Goal: Information Seeking & Learning: Learn about a topic

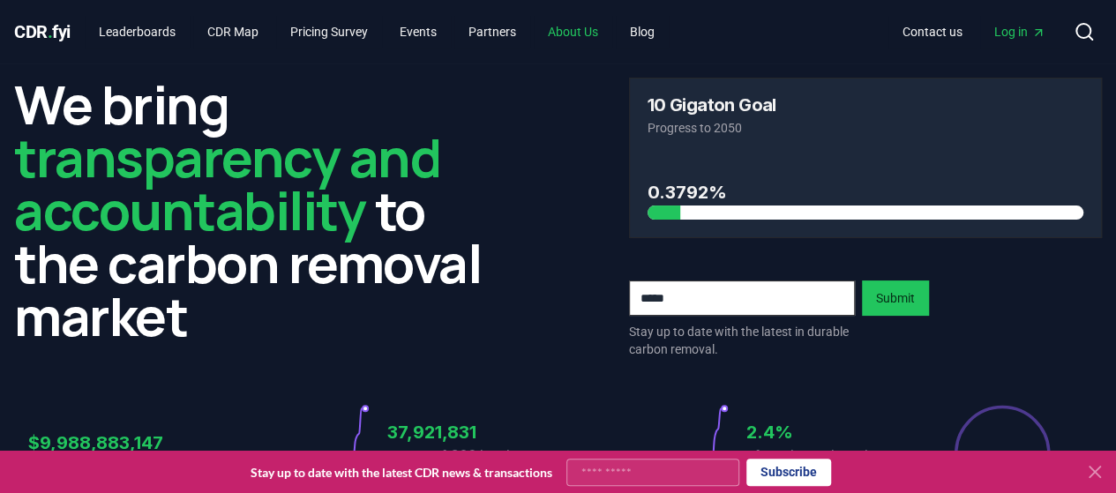
click at [565, 27] on link "About Us" at bounding box center [573, 32] width 79 height 32
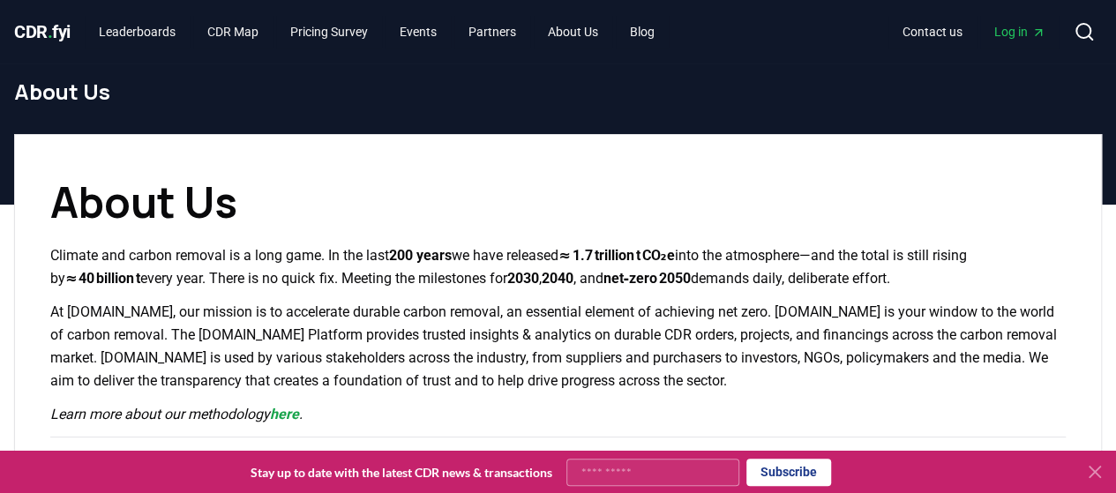
click at [65, 31] on span "CDR . fyi" at bounding box center [42, 31] width 56 height 21
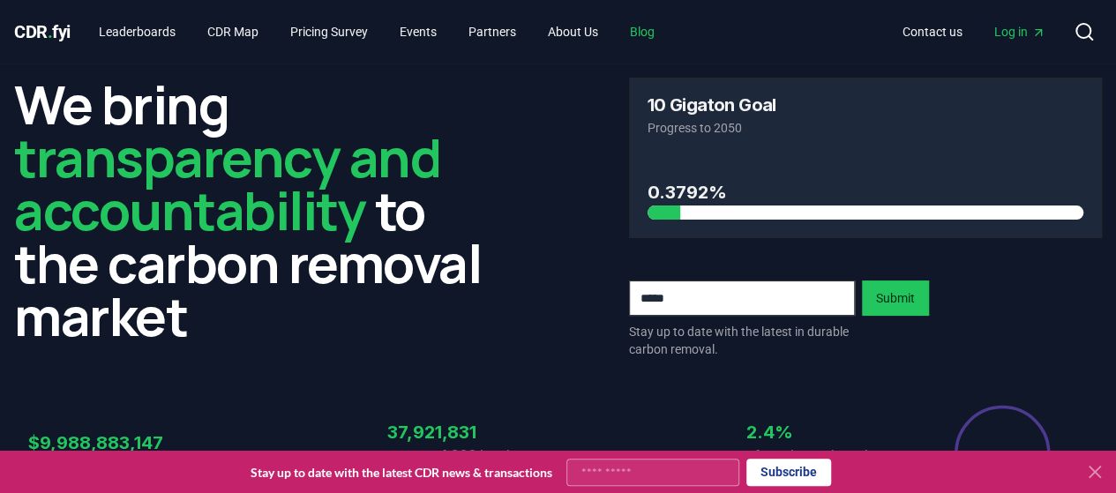
click at [649, 37] on link "Blog" at bounding box center [642, 32] width 53 height 32
click at [656, 36] on link "Blog" at bounding box center [642, 32] width 53 height 32
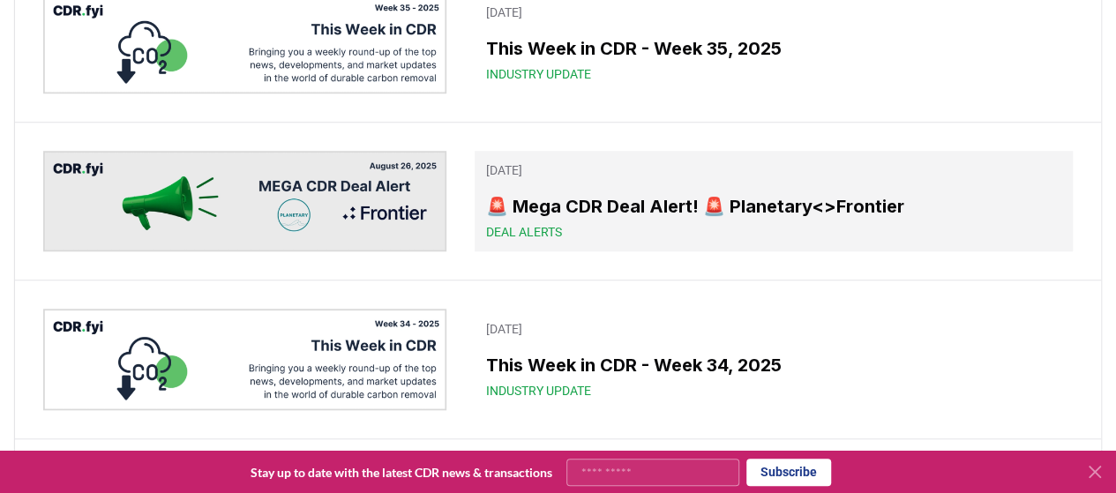
scroll to position [294, 0]
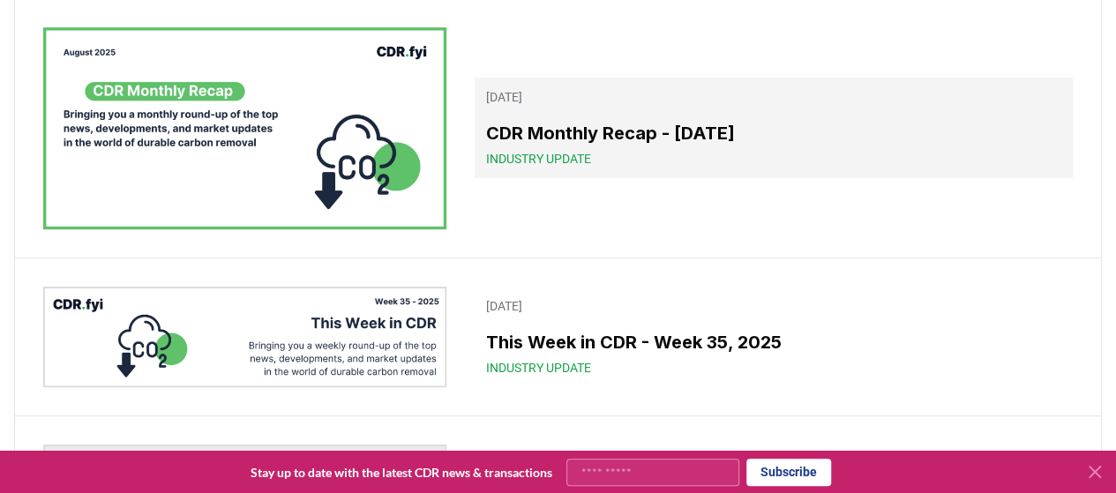
click at [633, 142] on h3 "CDR Monthly Recap - [DATE]" at bounding box center [773, 133] width 577 height 26
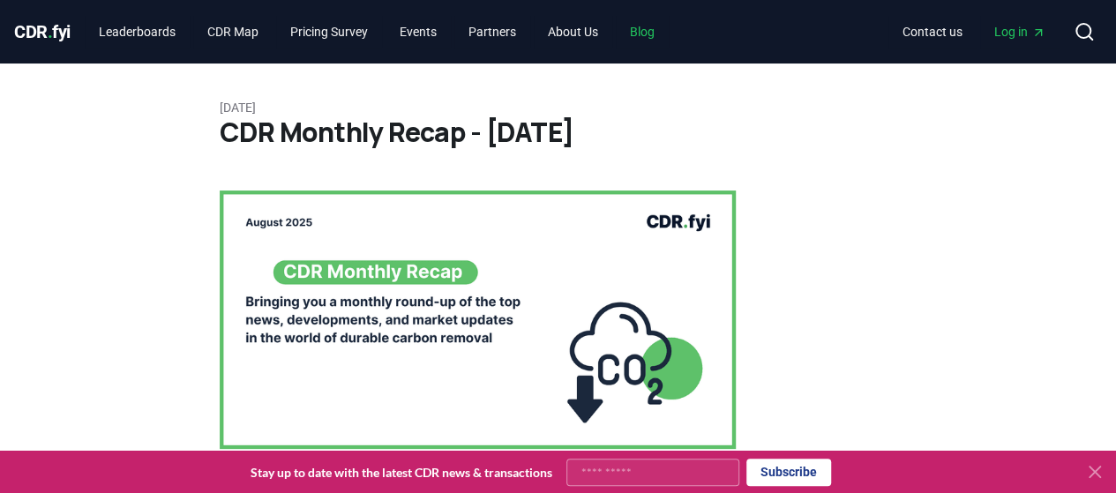
click at [662, 20] on link "Blog" at bounding box center [642, 32] width 53 height 32
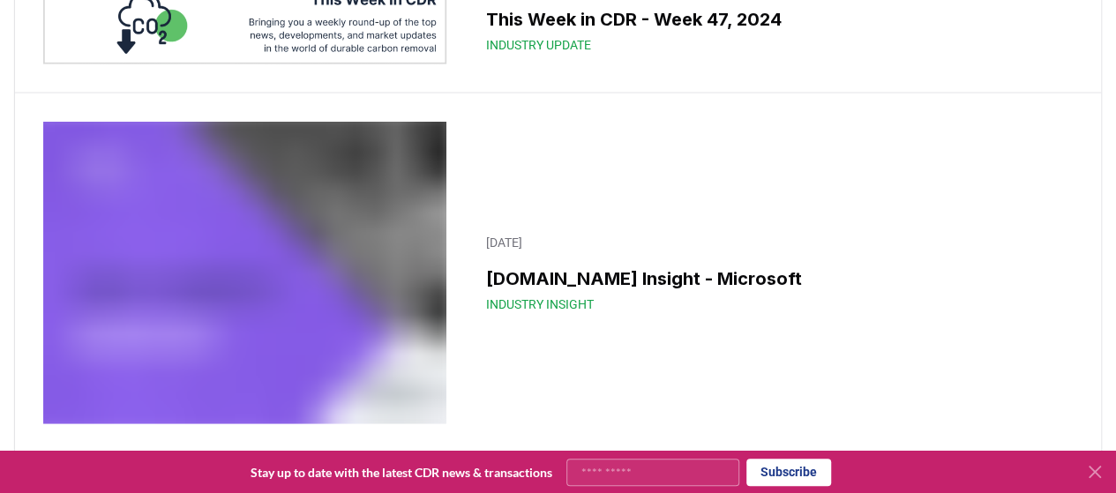
scroll to position [15396, 0]
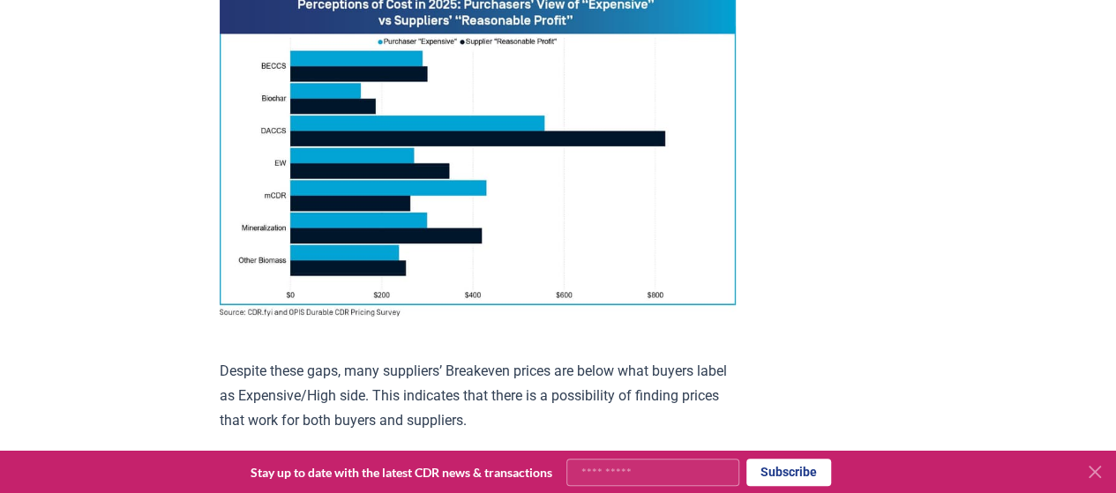
scroll to position [1176, 0]
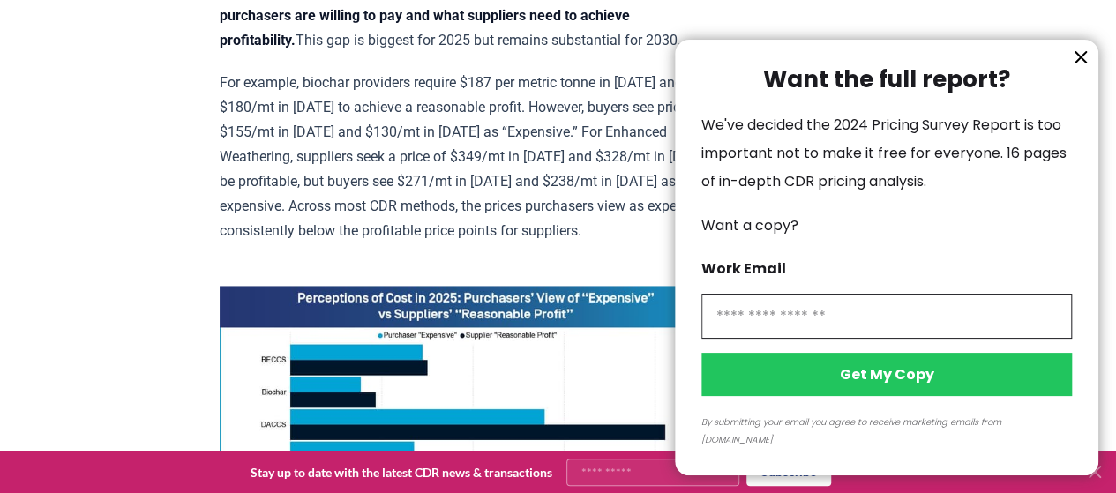
click at [1079, 63] on icon "information" at bounding box center [1080, 57] width 11 height 11
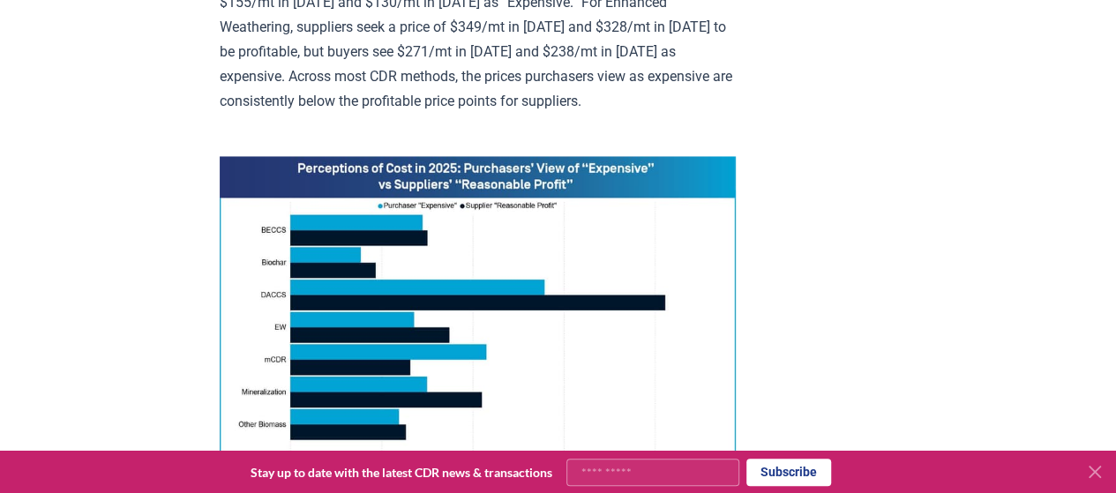
scroll to position [0, 0]
